Goal: Information Seeking & Learning: Compare options

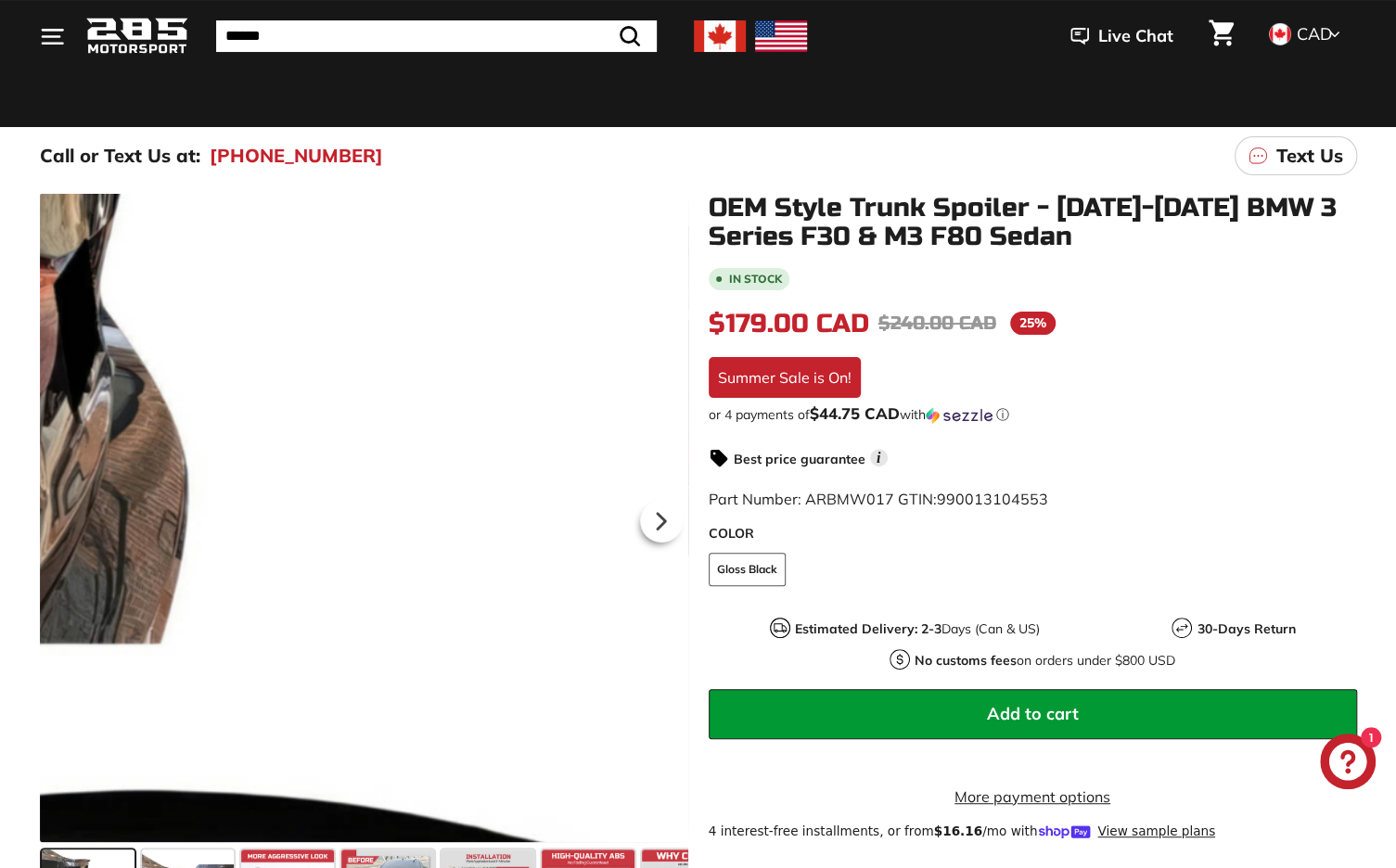
scroll to position [118, 0]
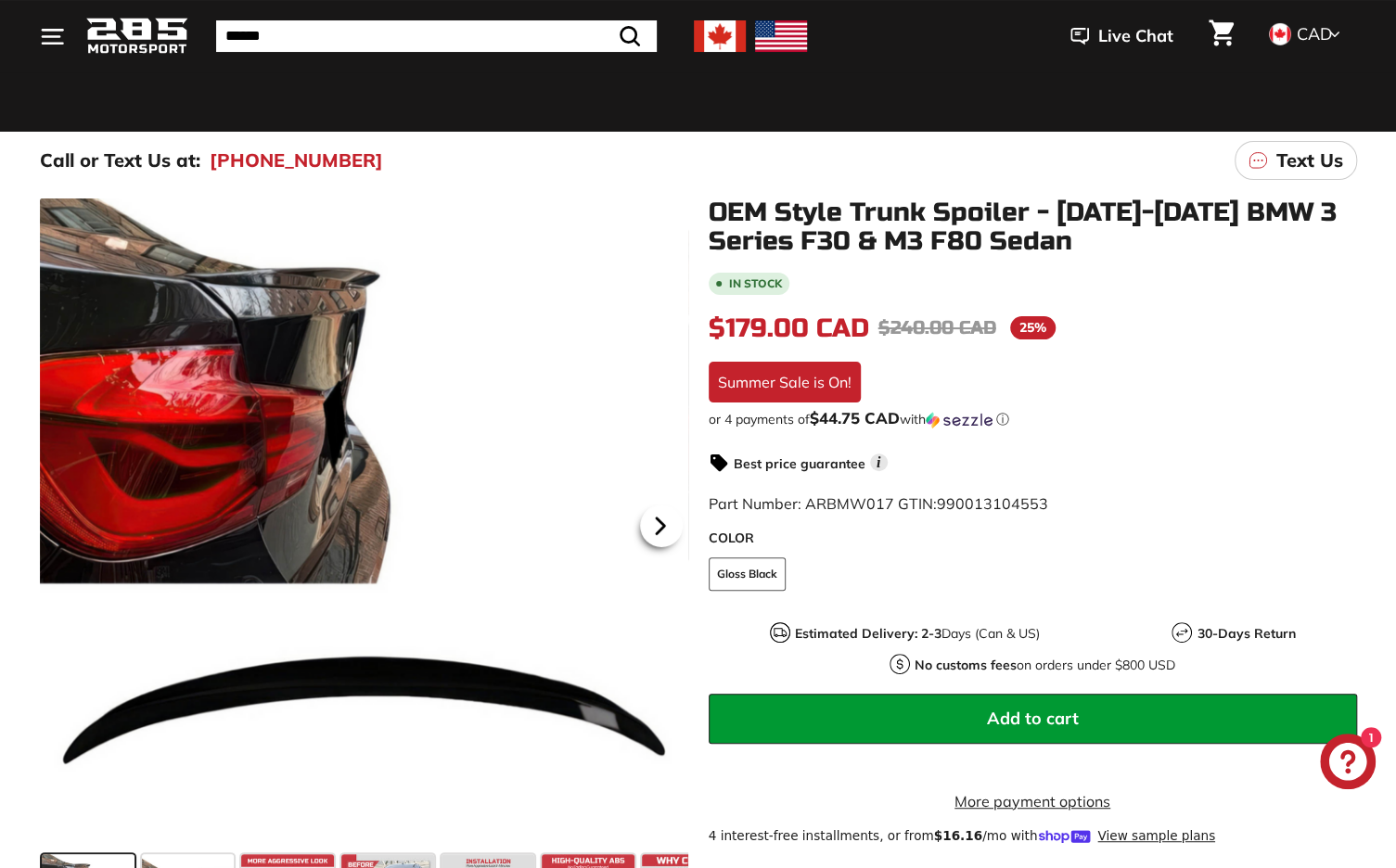
click at [639, 527] on icon at bounding box center [660, 526] width 43 height 43
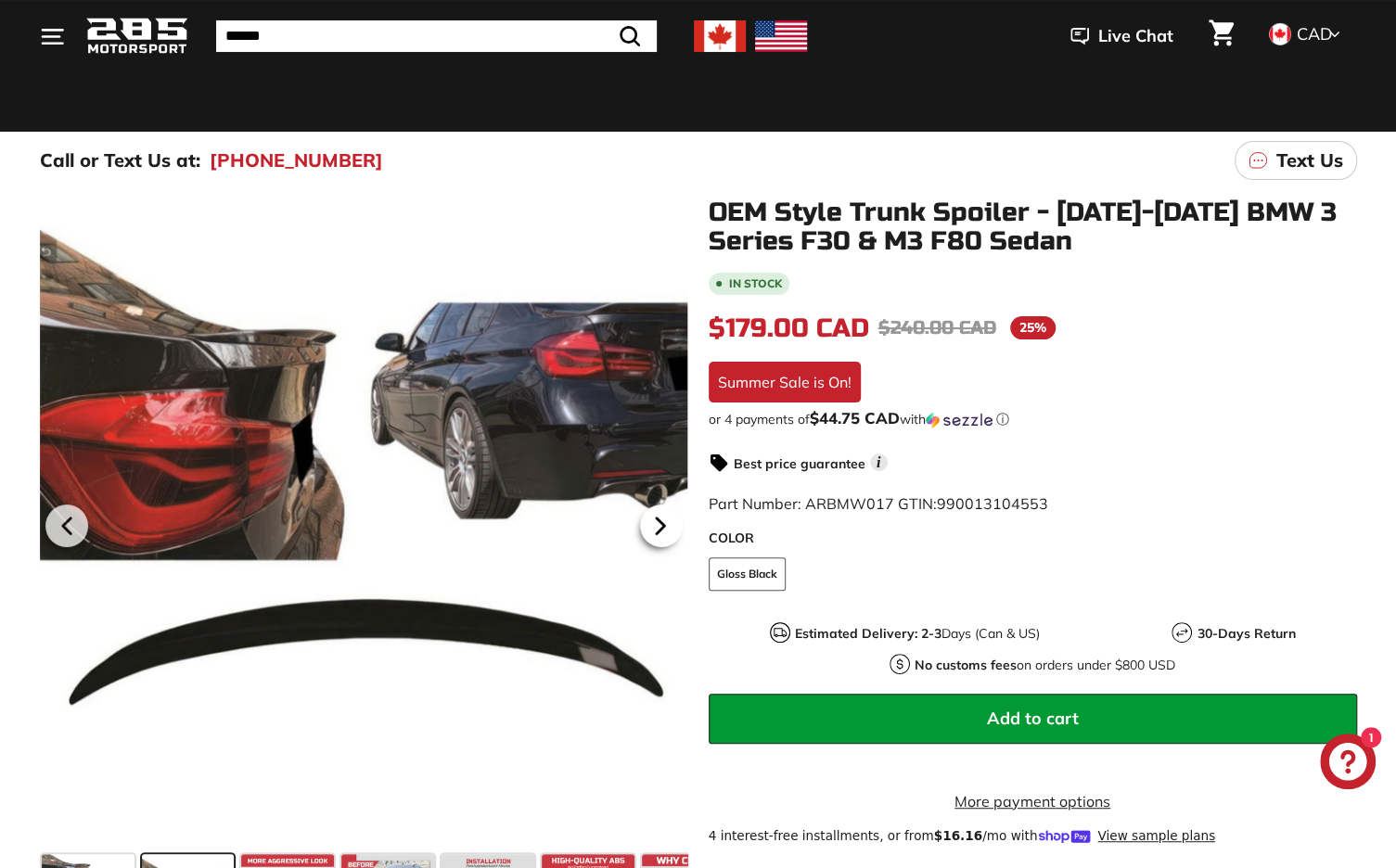
click at [653, 525] on icon at bounding box center [660, 526] width 43 height 43
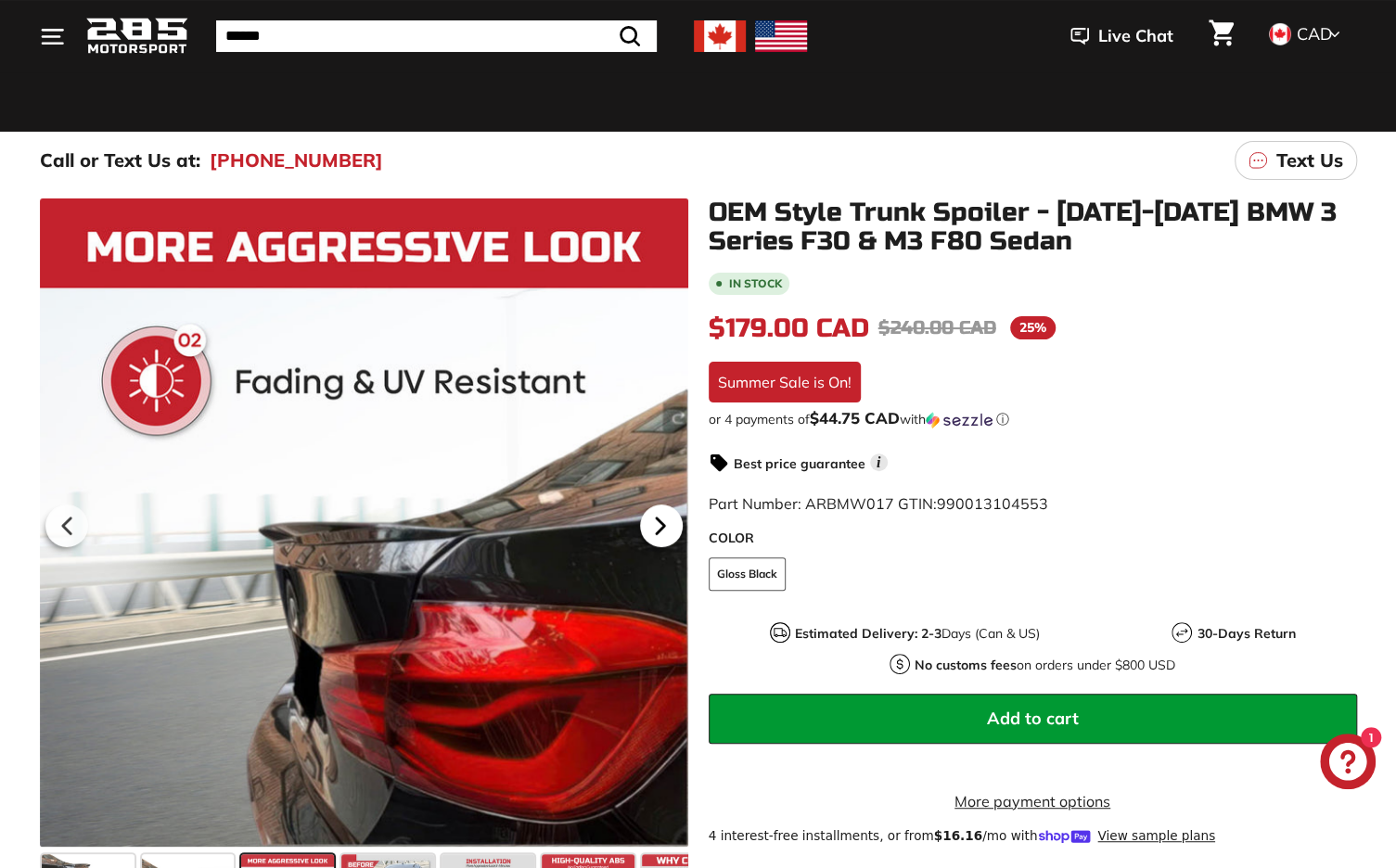
click at [653, 525] on icon at bounding box center [660, 526] width 43 height 43
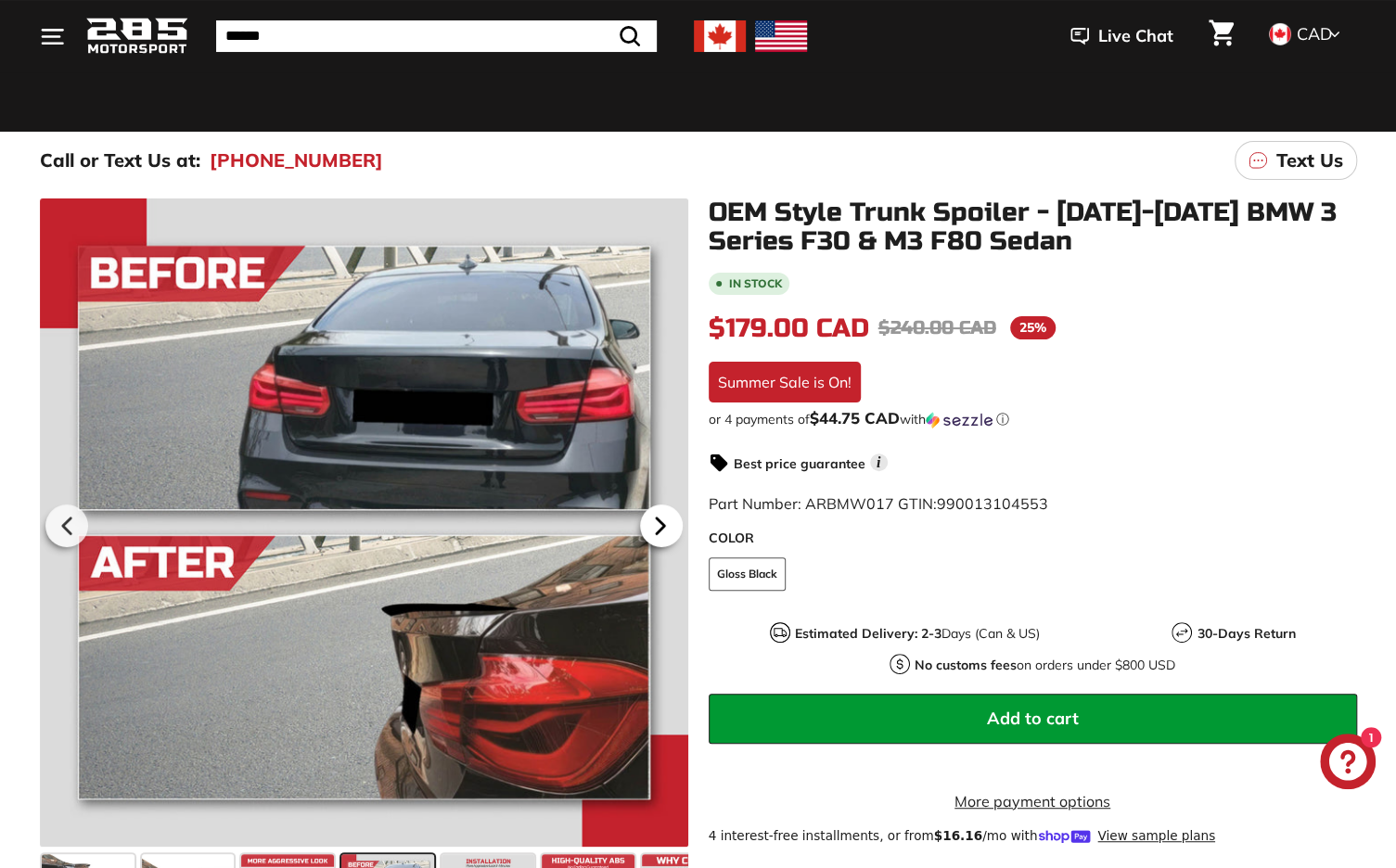
click at [653, 525] on icon at bounding box center [660, 526] width 43 height 43
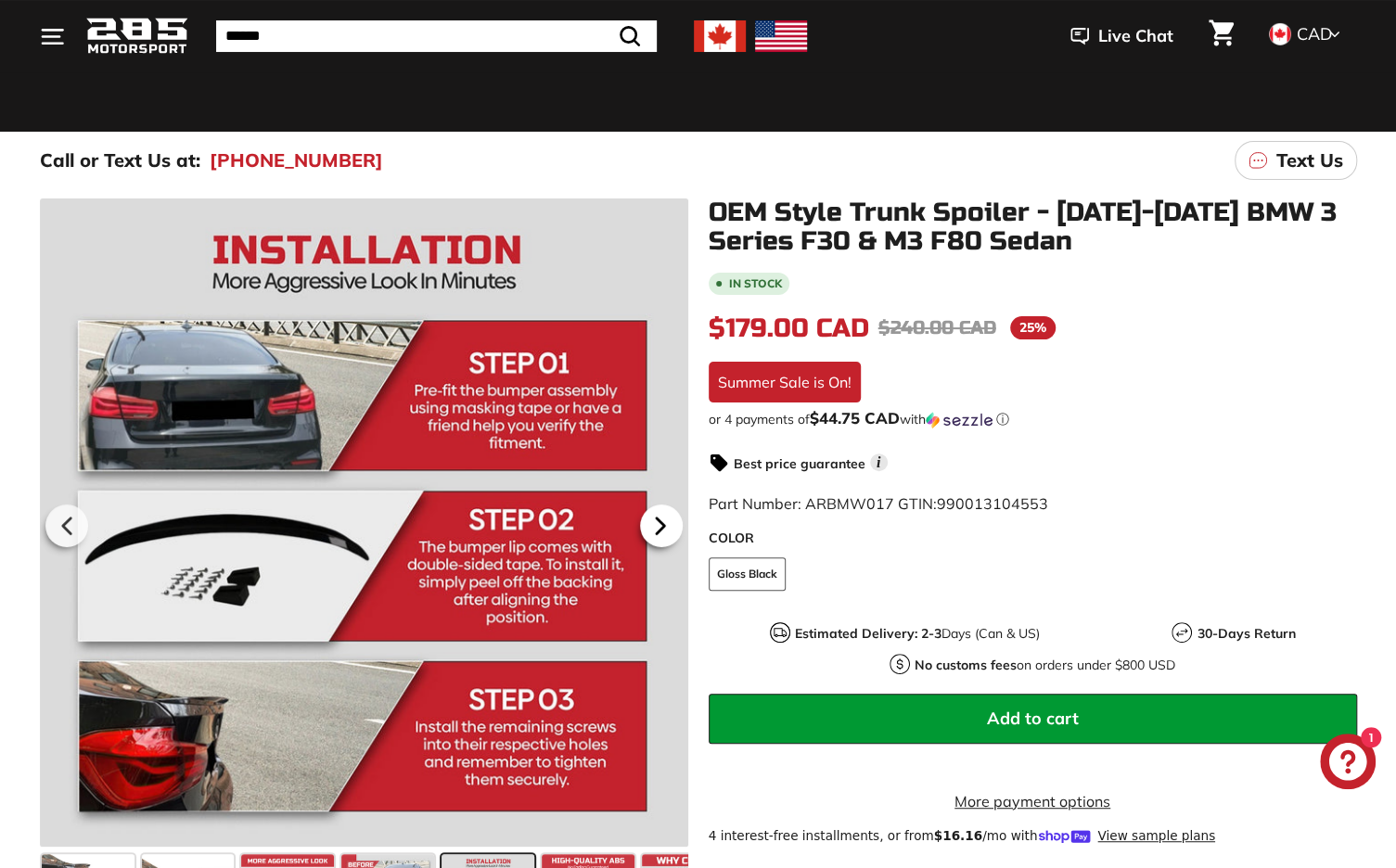
click at [653, 525] on icon at bounding box center [660, 526] width 43 height 43
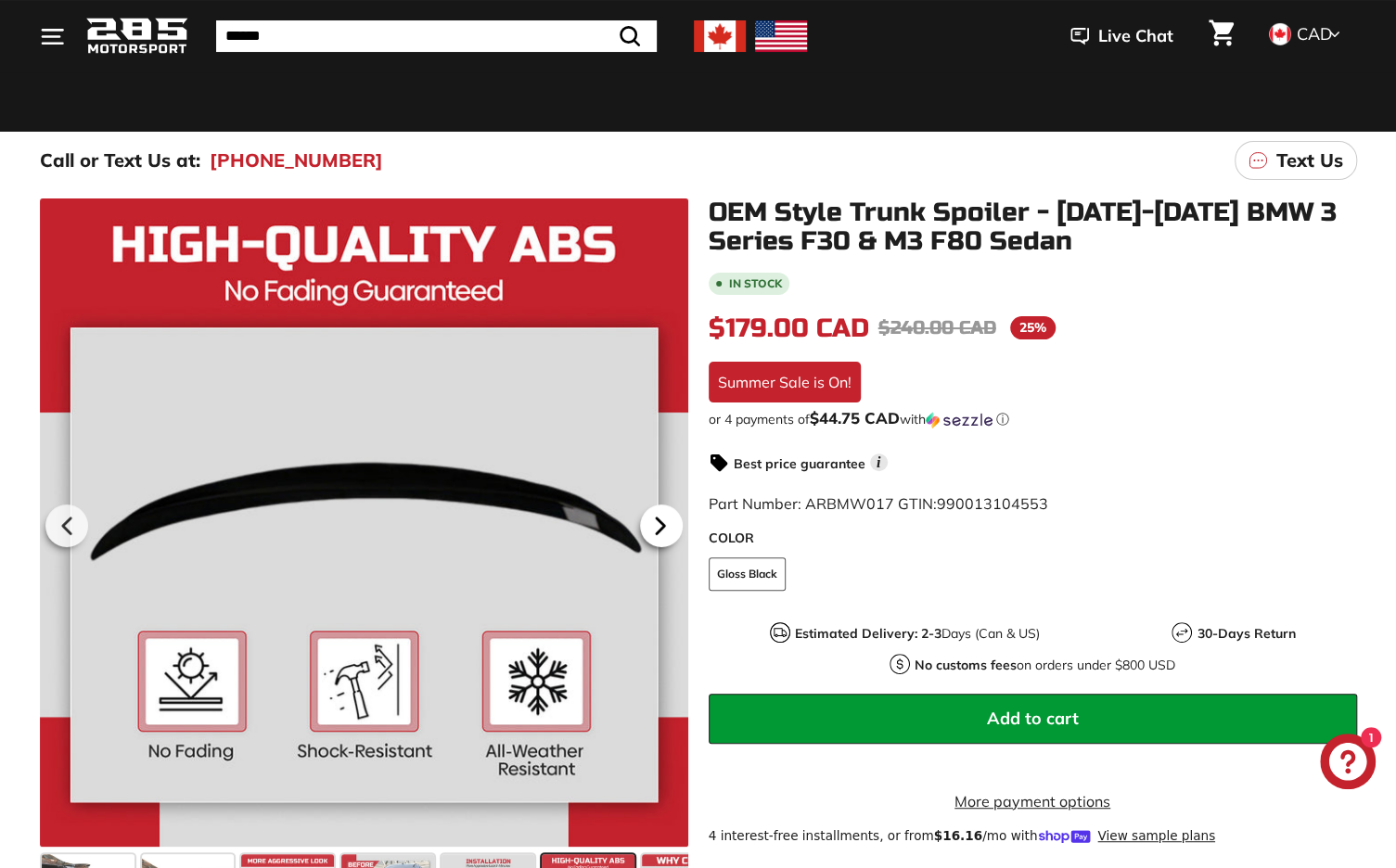
click at [653, 525] on icon at bounding box center [660, 526] width 43 height 43
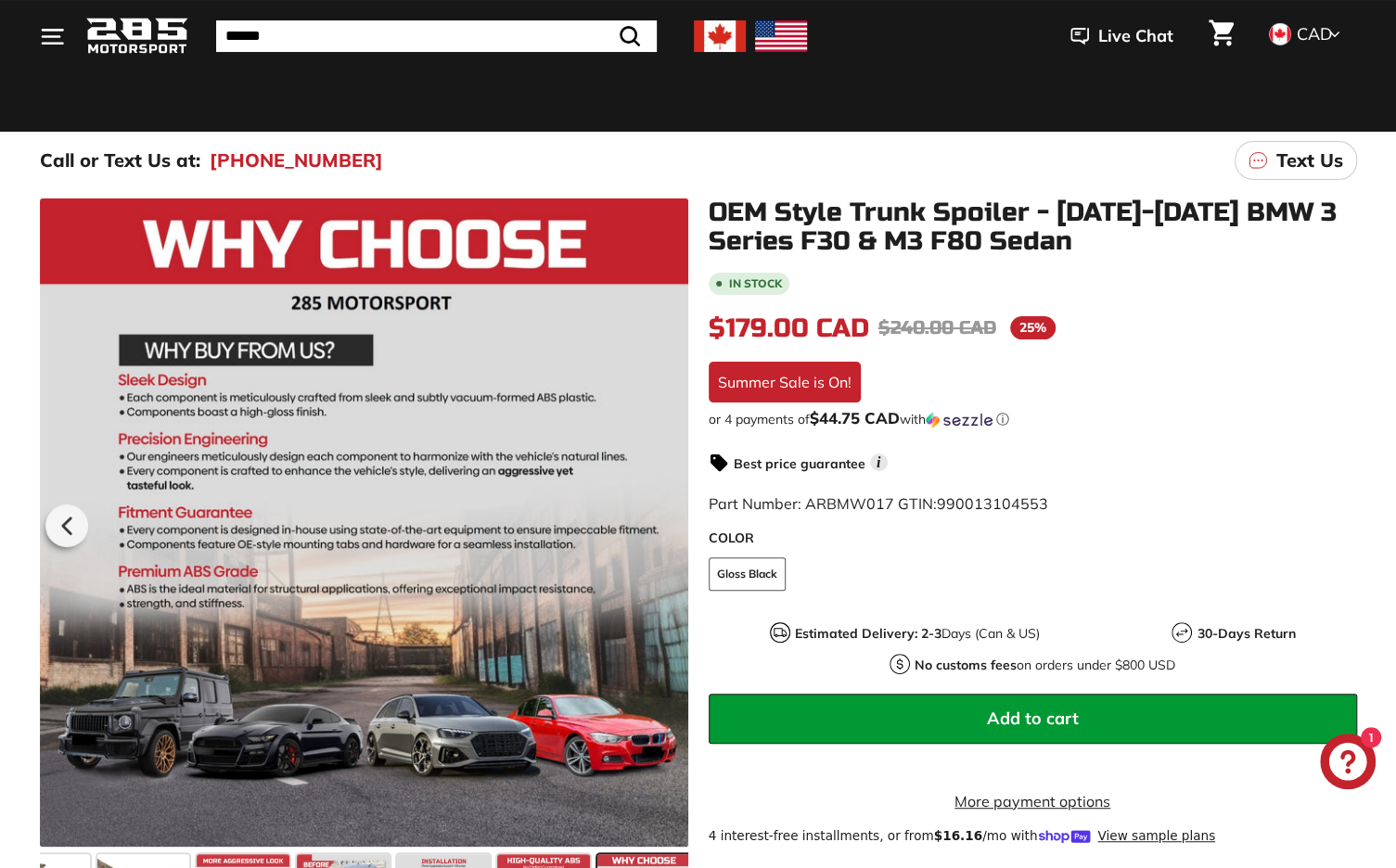
scroll to position [0, 50]
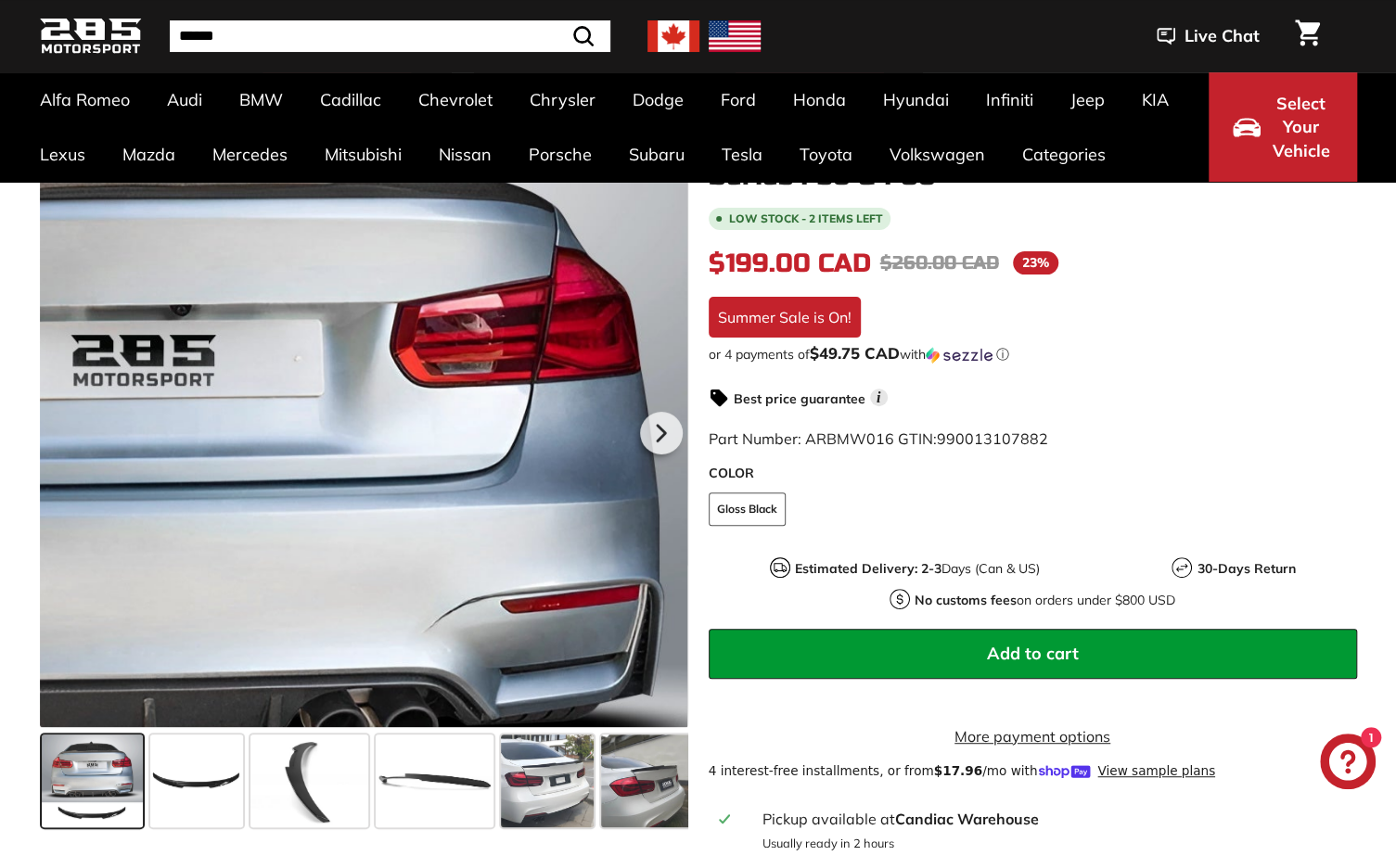
scroll to position [194, 0]
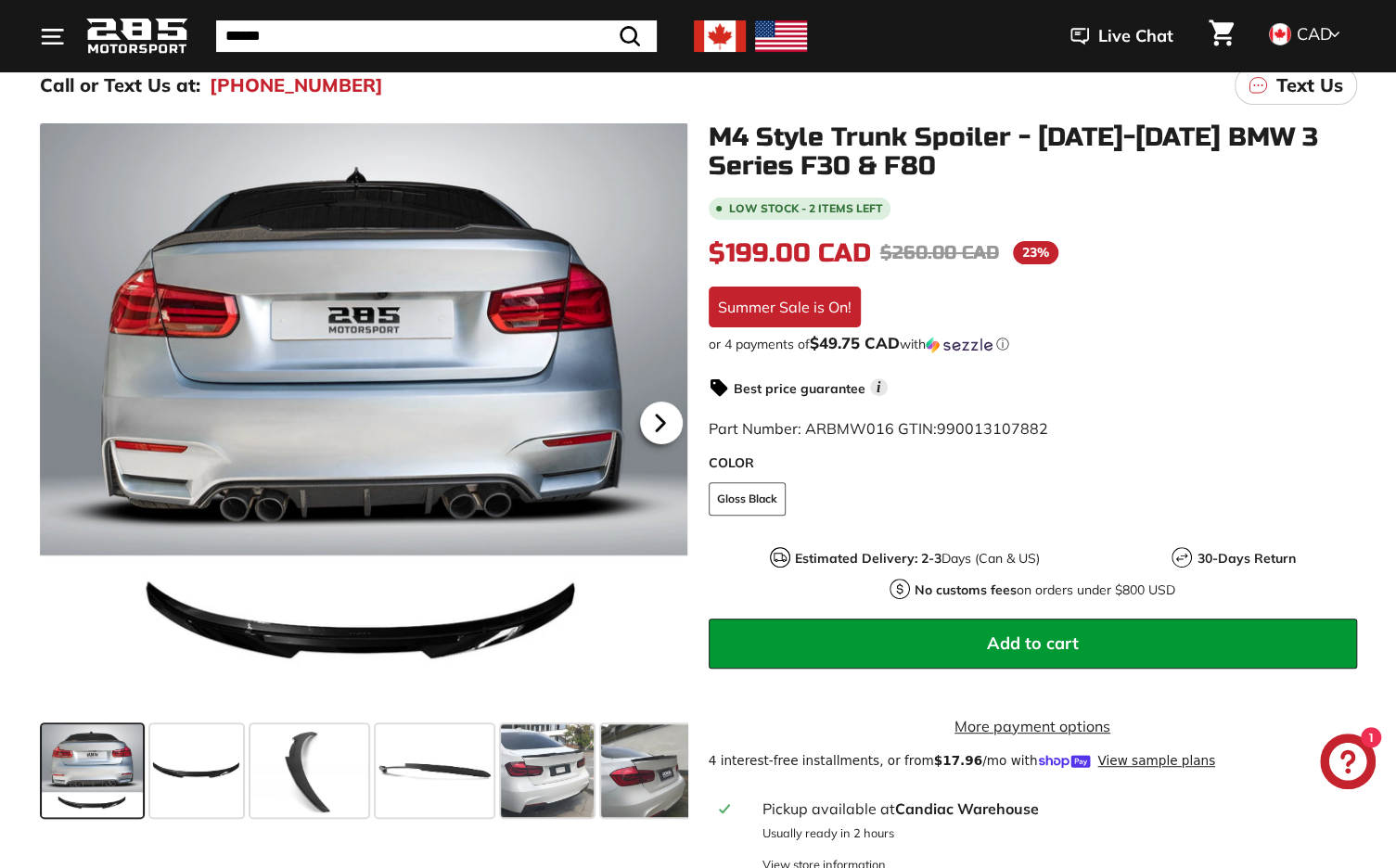
click at [668, 425] on icon at bounding box center [660, 422] width 43 height 43
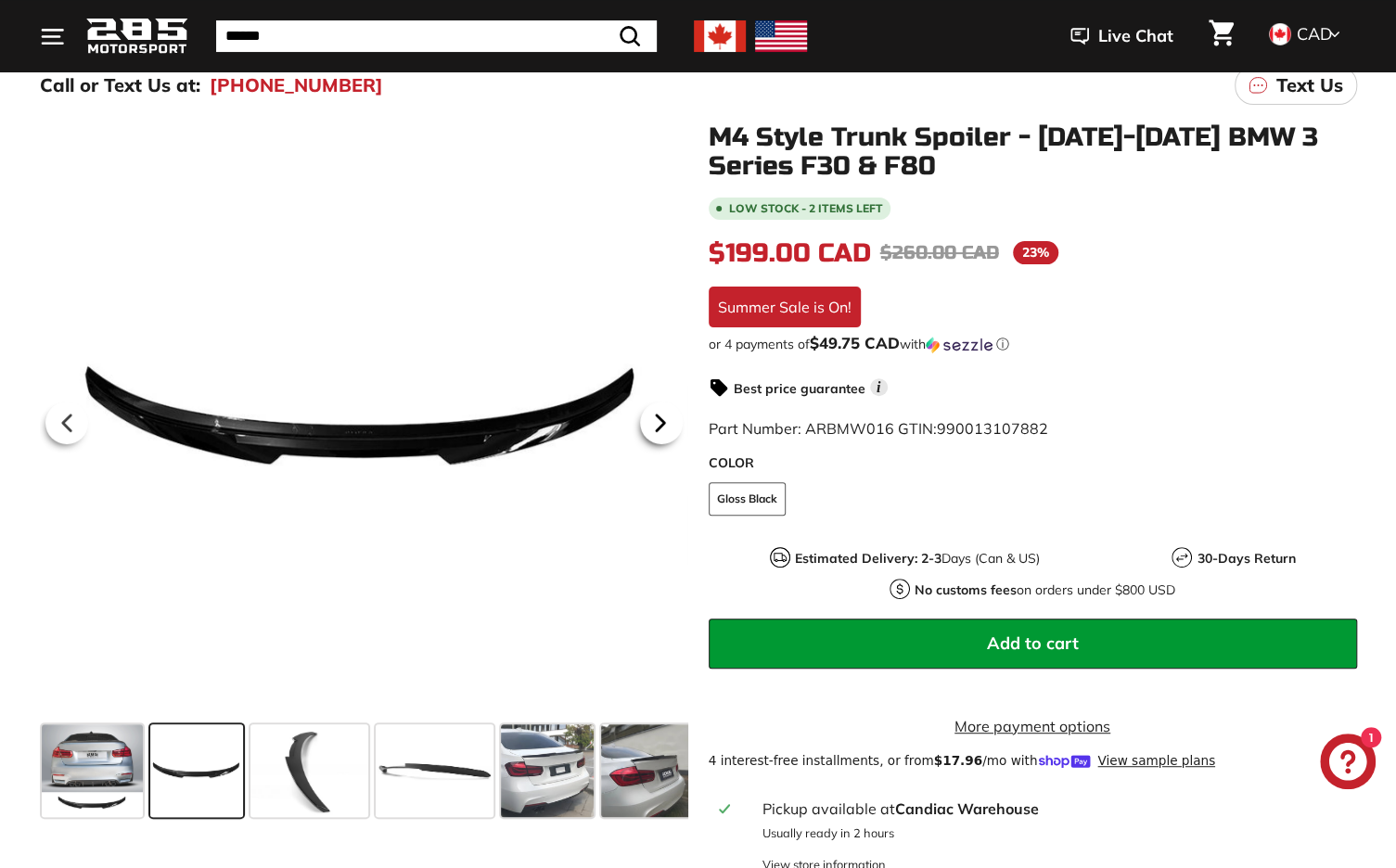
click at [668, 425] on icon at bounding box center [660, 422] width 43 height 43
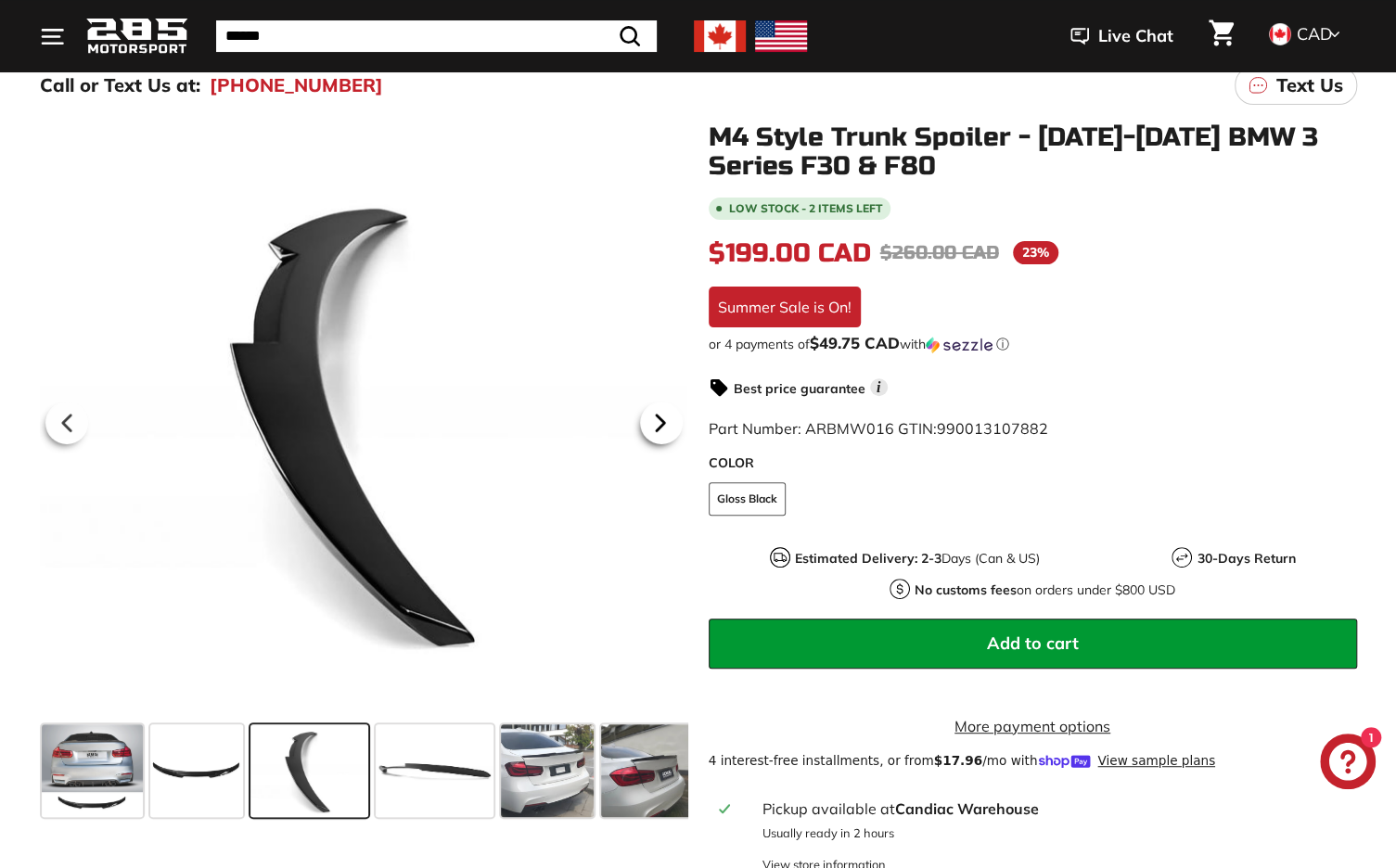
click at [668, 425] on icon at bounding box center [660, 422] width 43 height 43
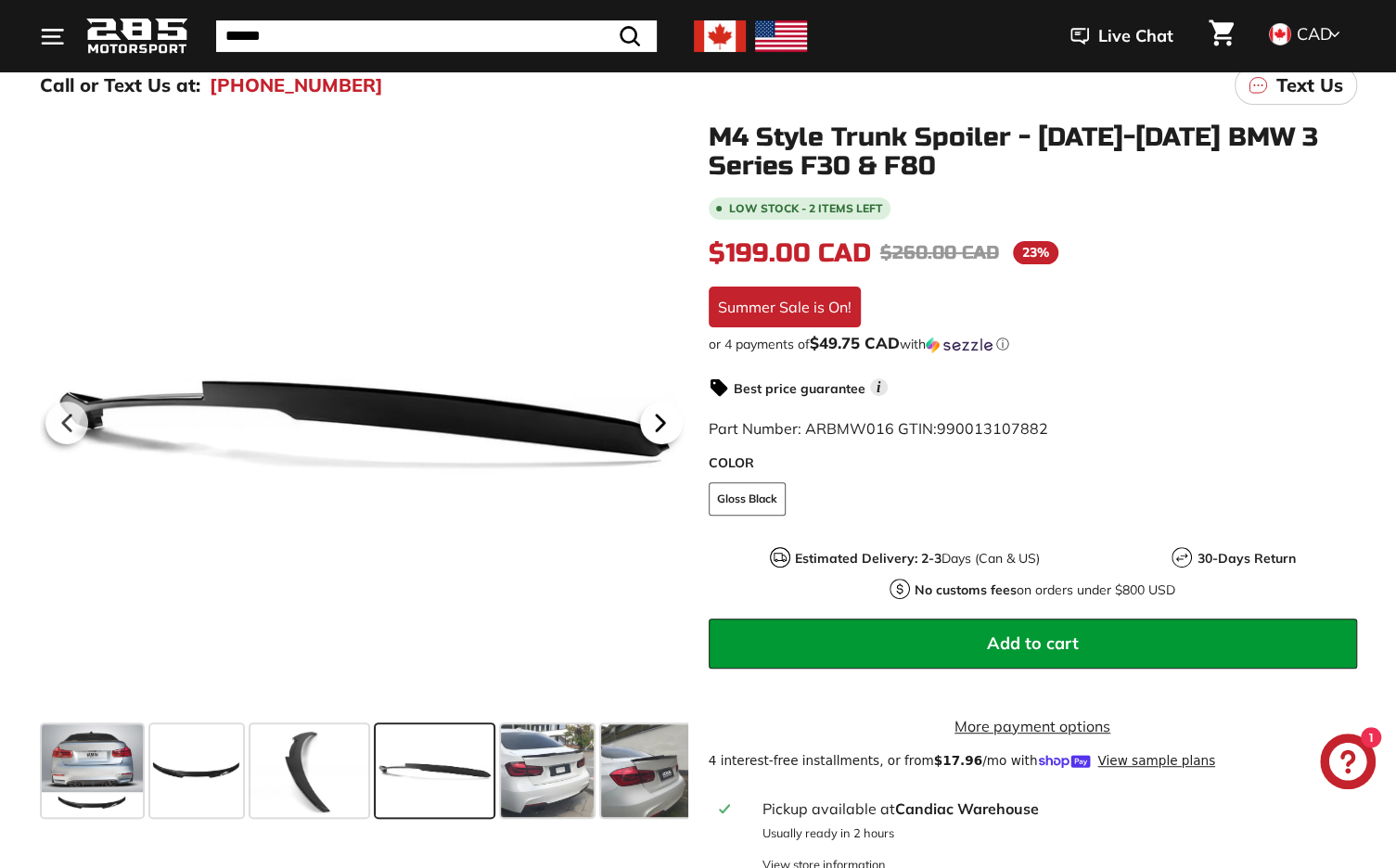
click at [668, 425] on icon at bounding box center [660, 422] width 43 height 43
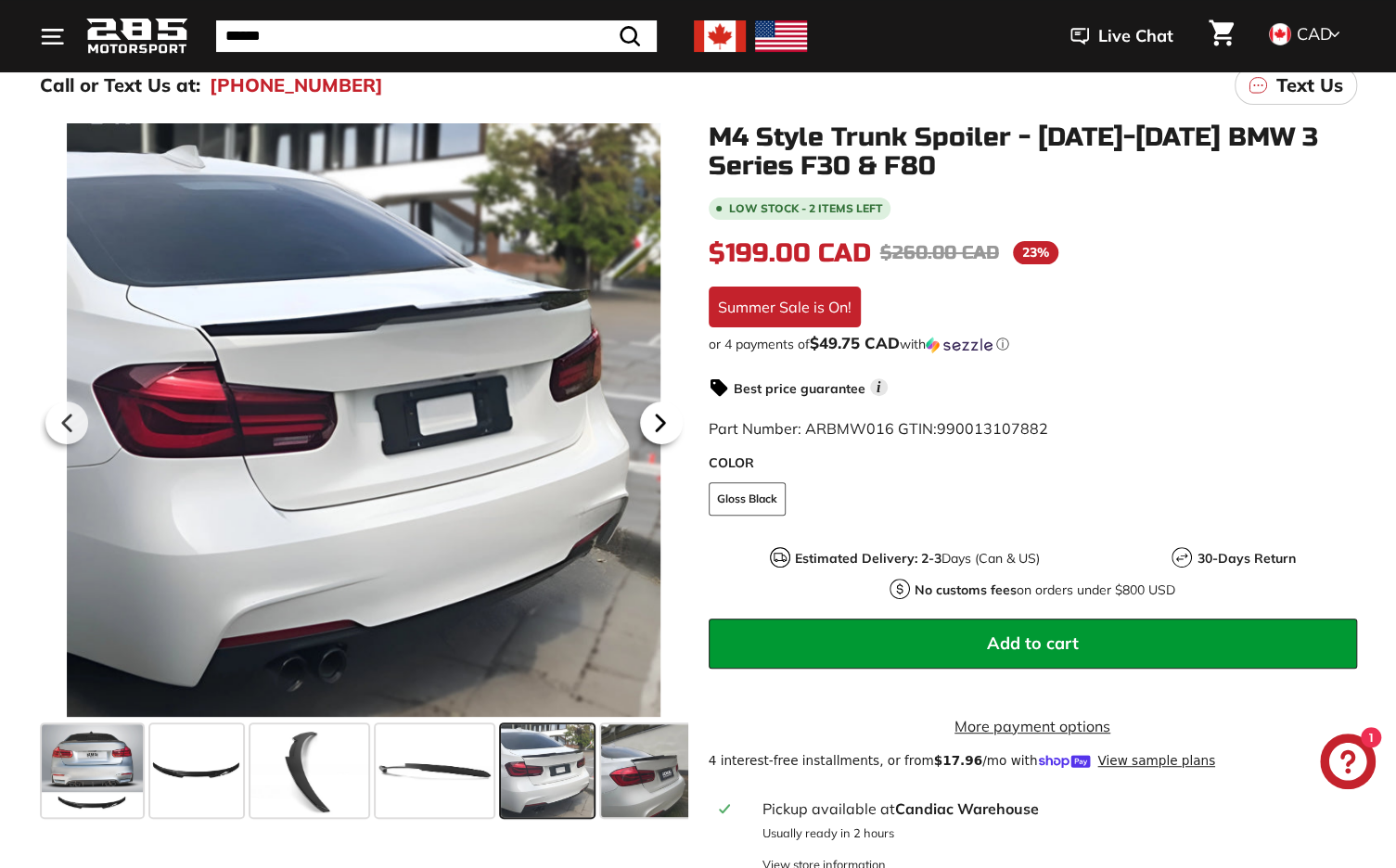
click at [669, 427] on icon at bounding box center [660, 422] width 43 height 43
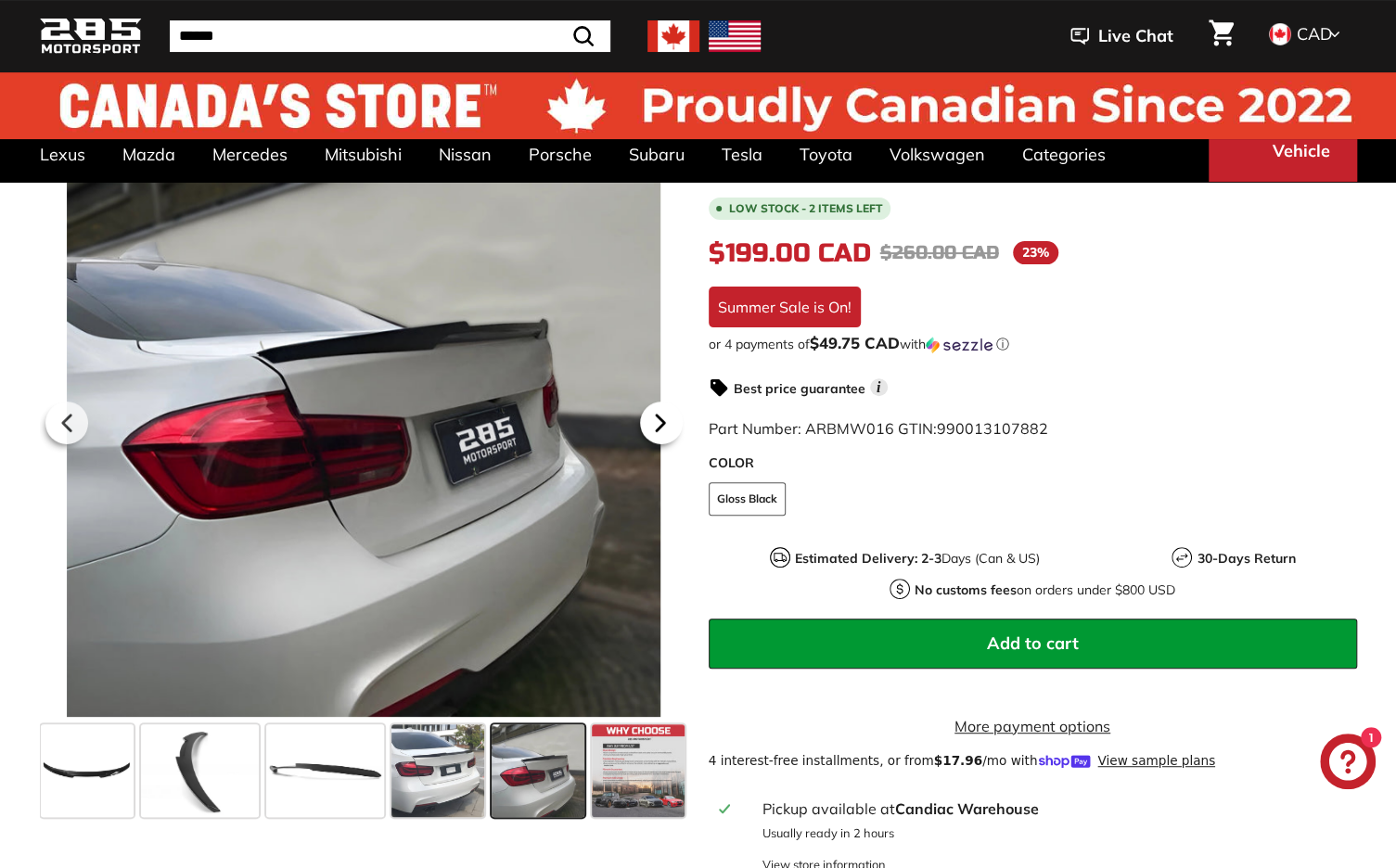
scroll to position [0, 0]
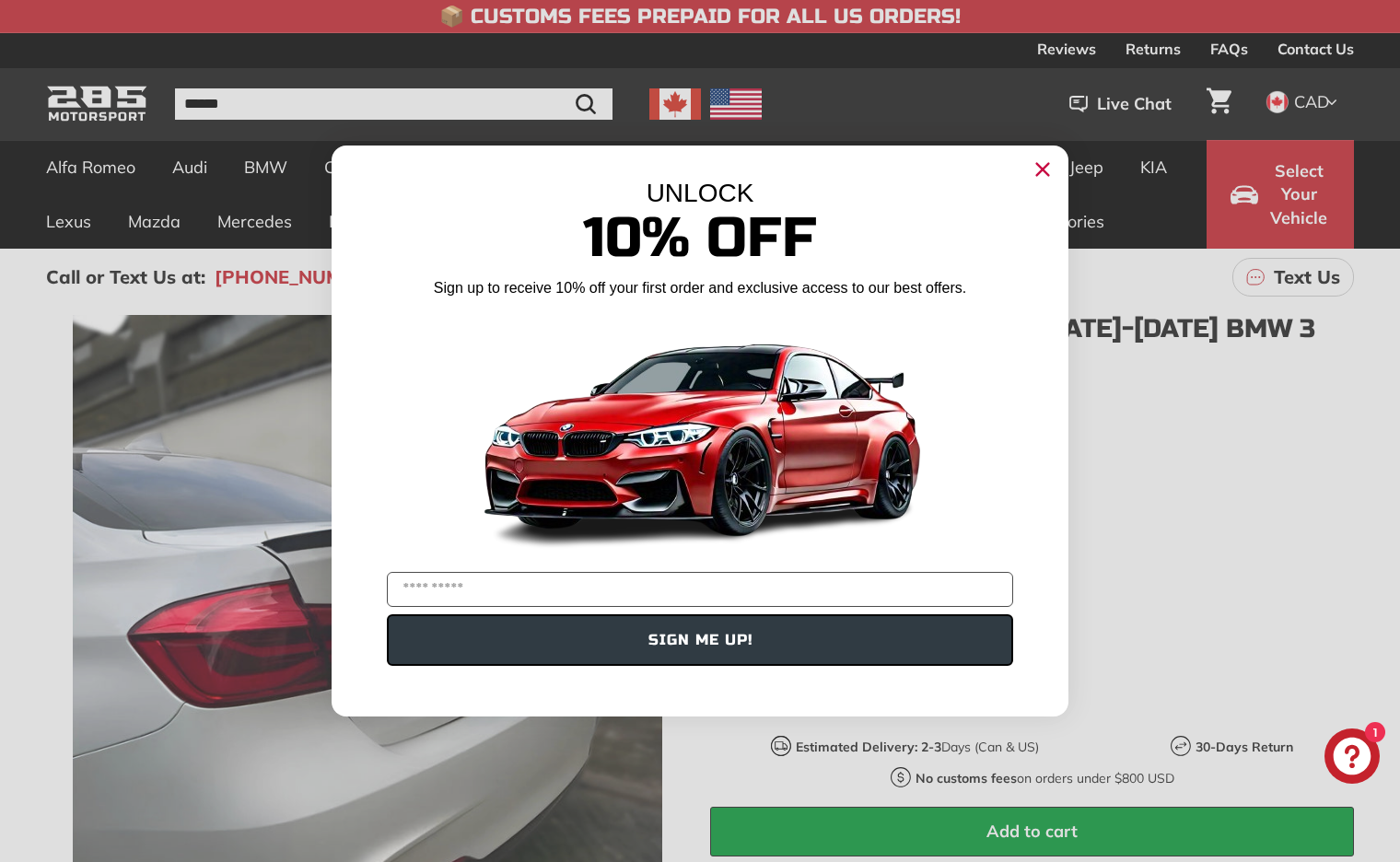
click at [359, 149] on div "UNLOCK 10% Off Sign up to receive 10% off your first order and exclusive access…" at bounding box center [699, 421] width 737 height 553
click at [1037, 166] on circle "Close dialog" at bounding box center [1043, 169] width 28 height 28
